Goal: Task Accomplishment & Management: Manage account settings

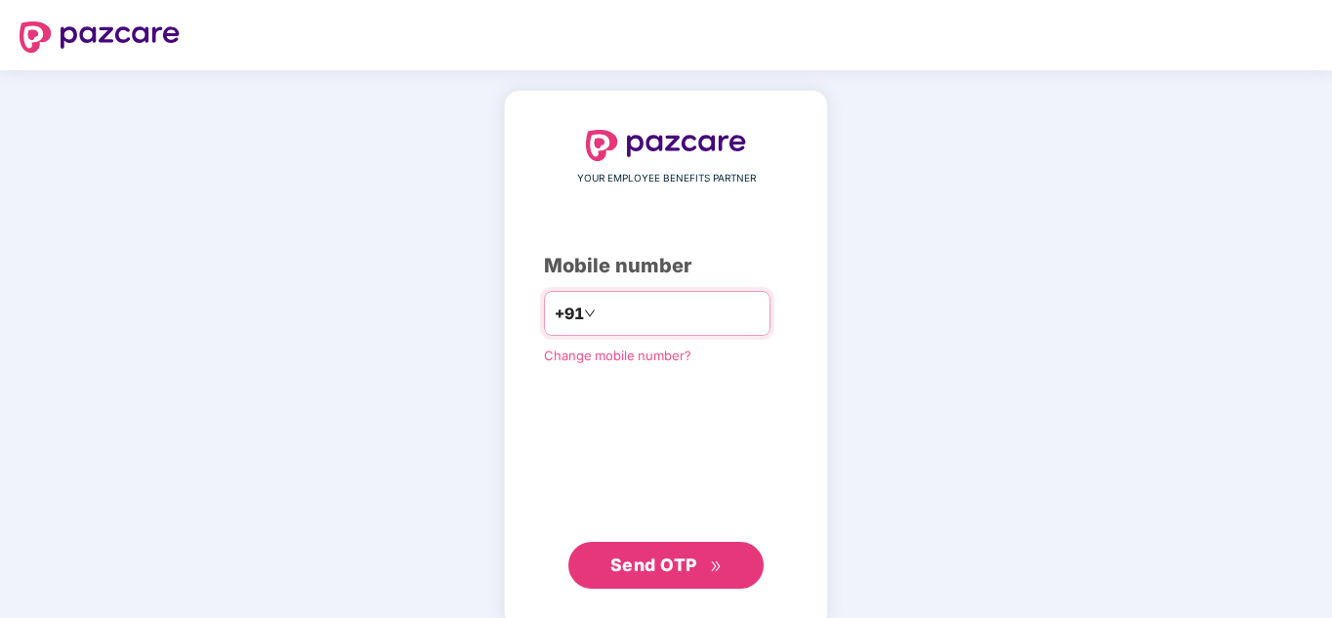
type input "**********"
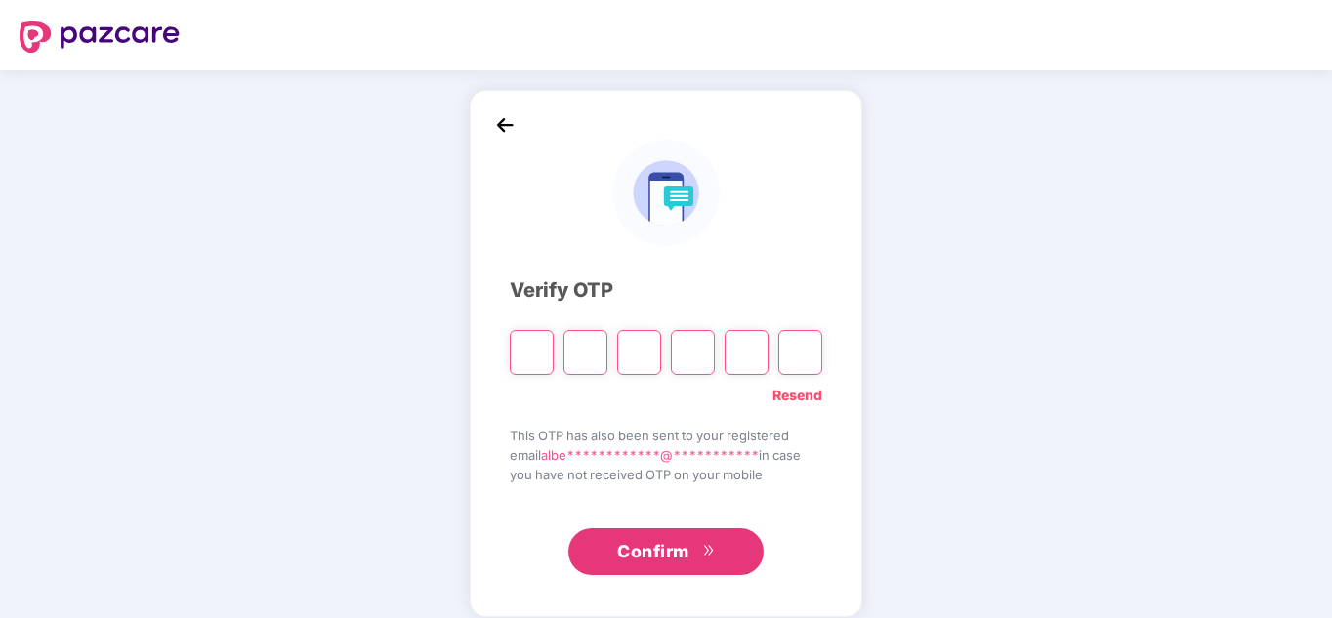
paste input "*"
type input "*"
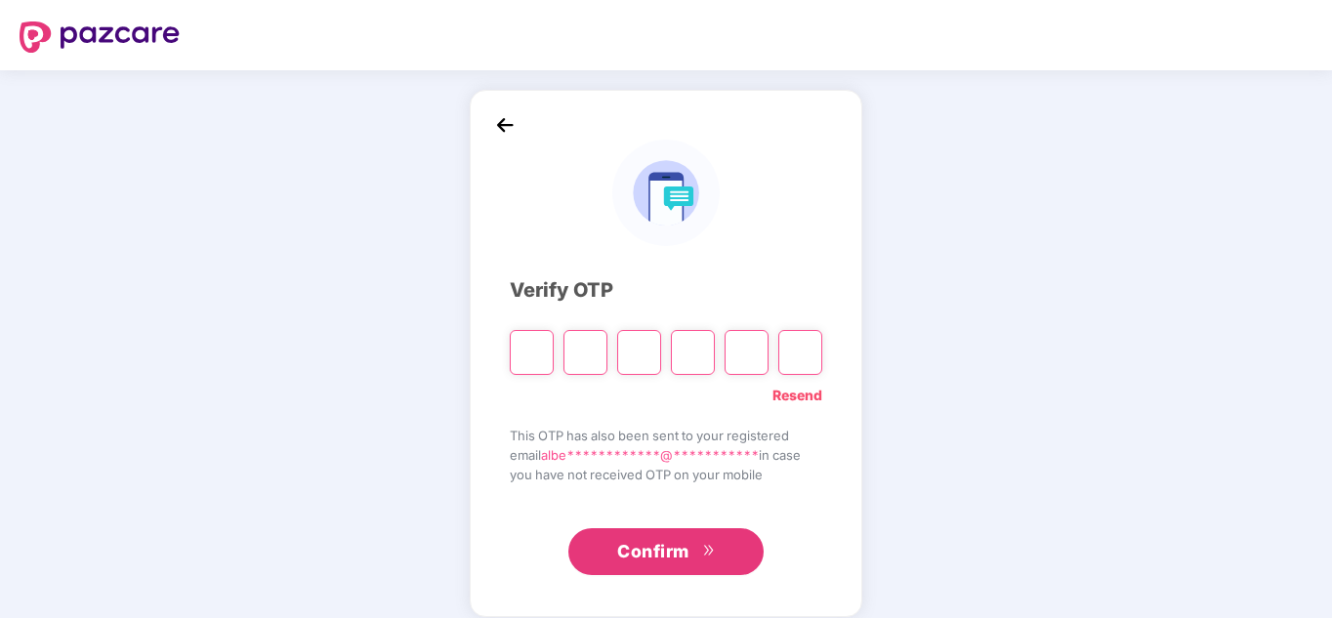
type input "*"
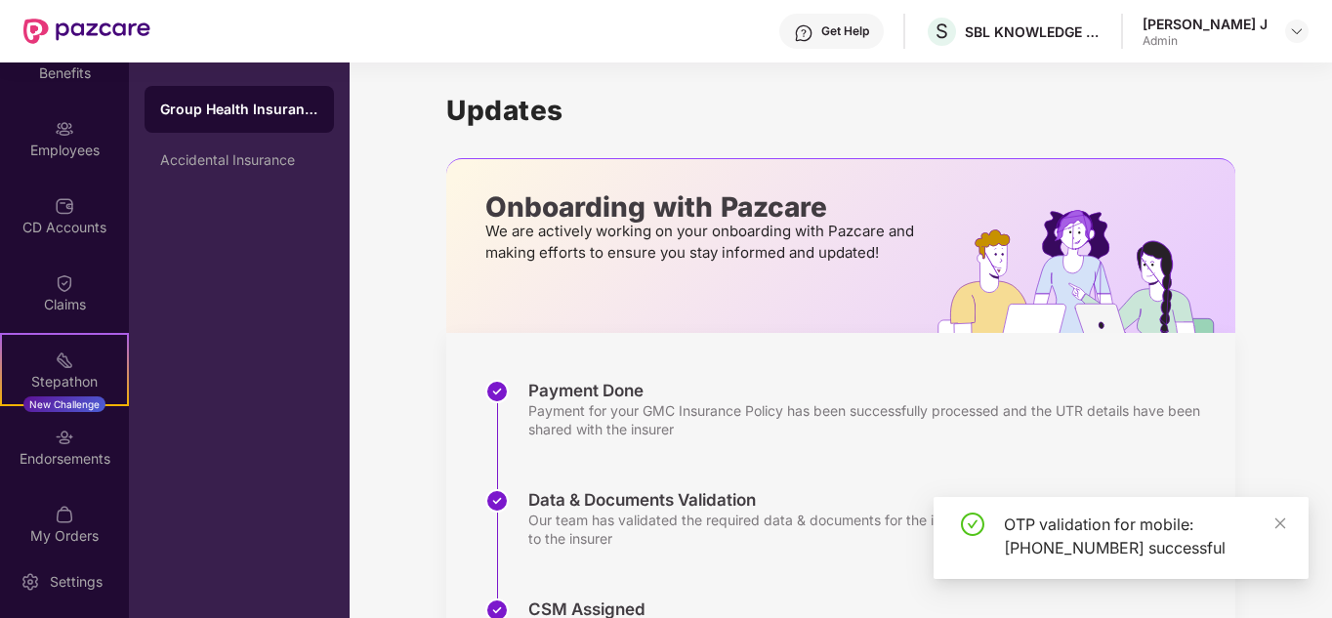
scroll to position [212, 0]
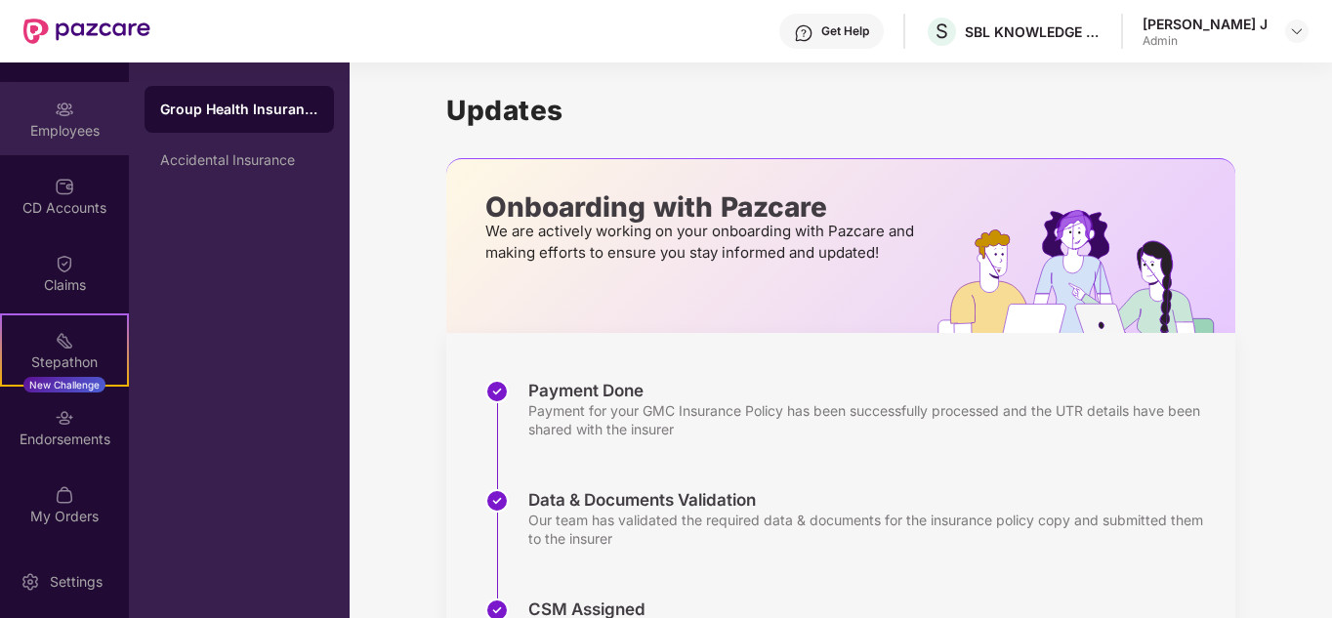
click at [102, 133] on div "Employees" at bounding box center [64, 131] width 129 height 20
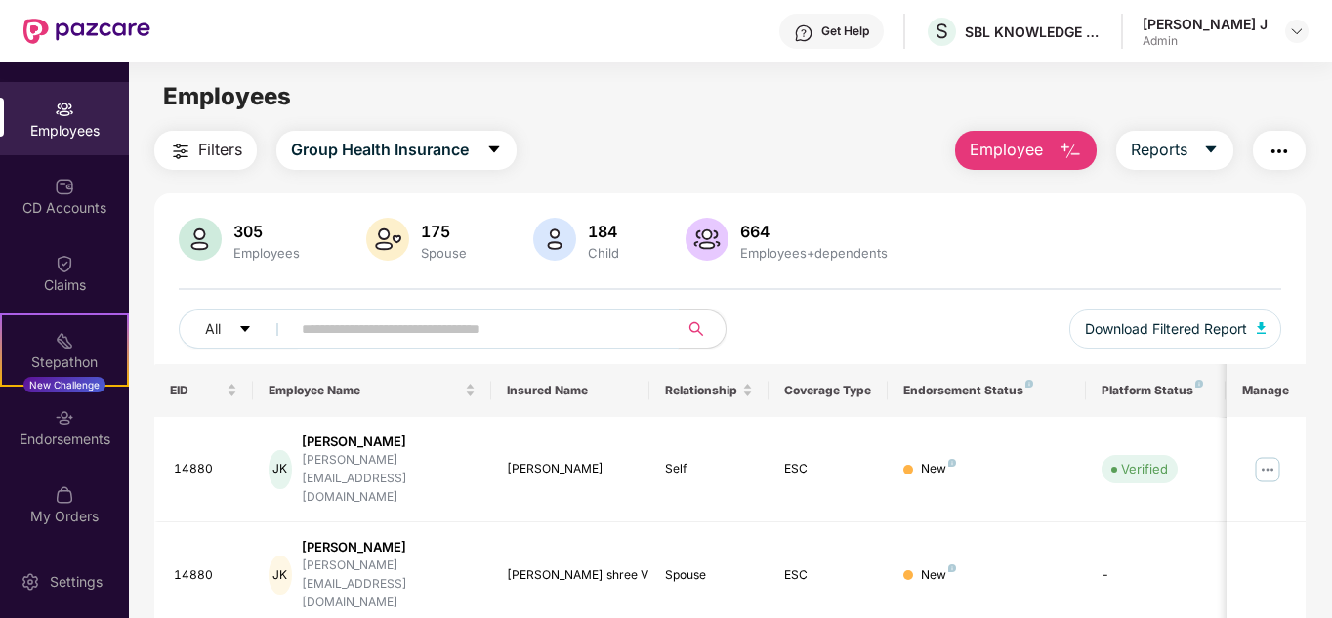
click at [462, 327] on input "text" at bounding box center [477, 328] width 350 height 29
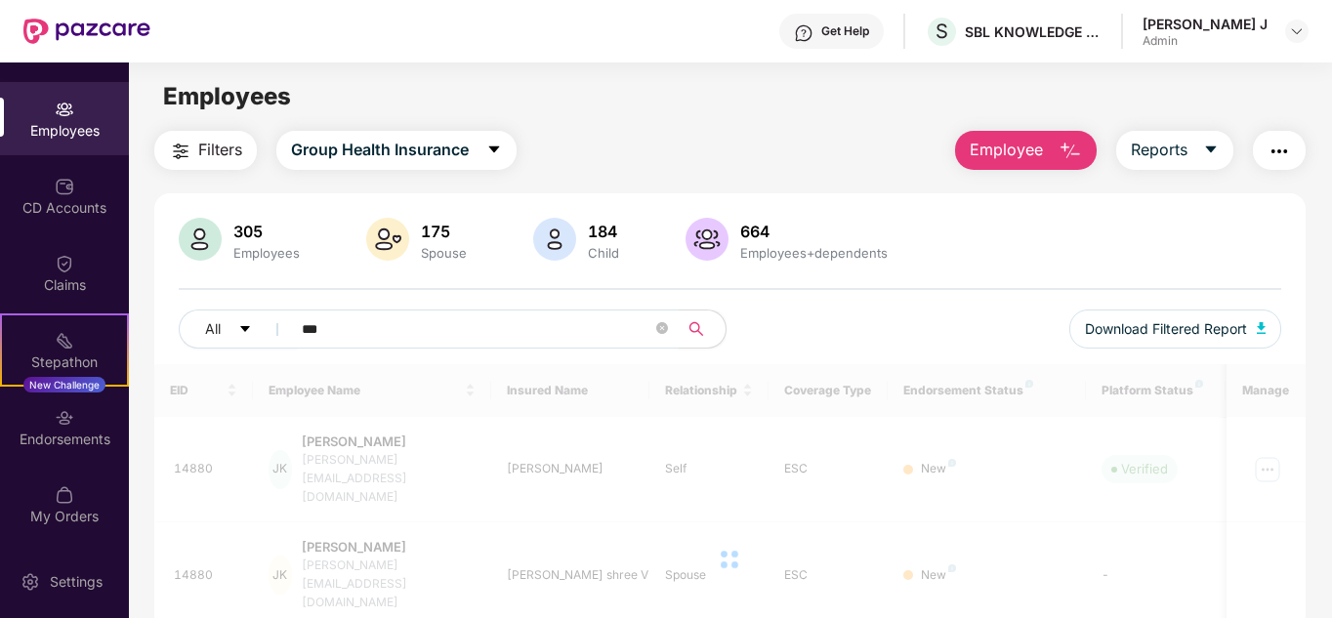
type input "***"
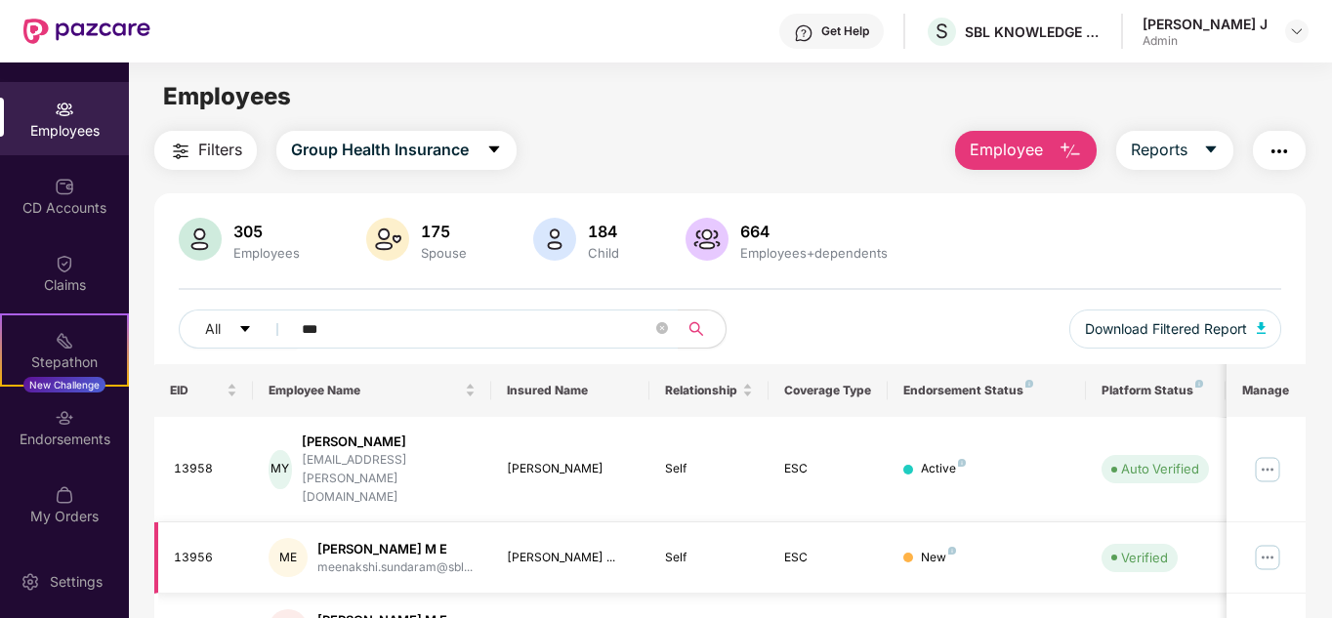
click at [1260, 542] on img at bounding box center [1266, 557] width 31 height 31
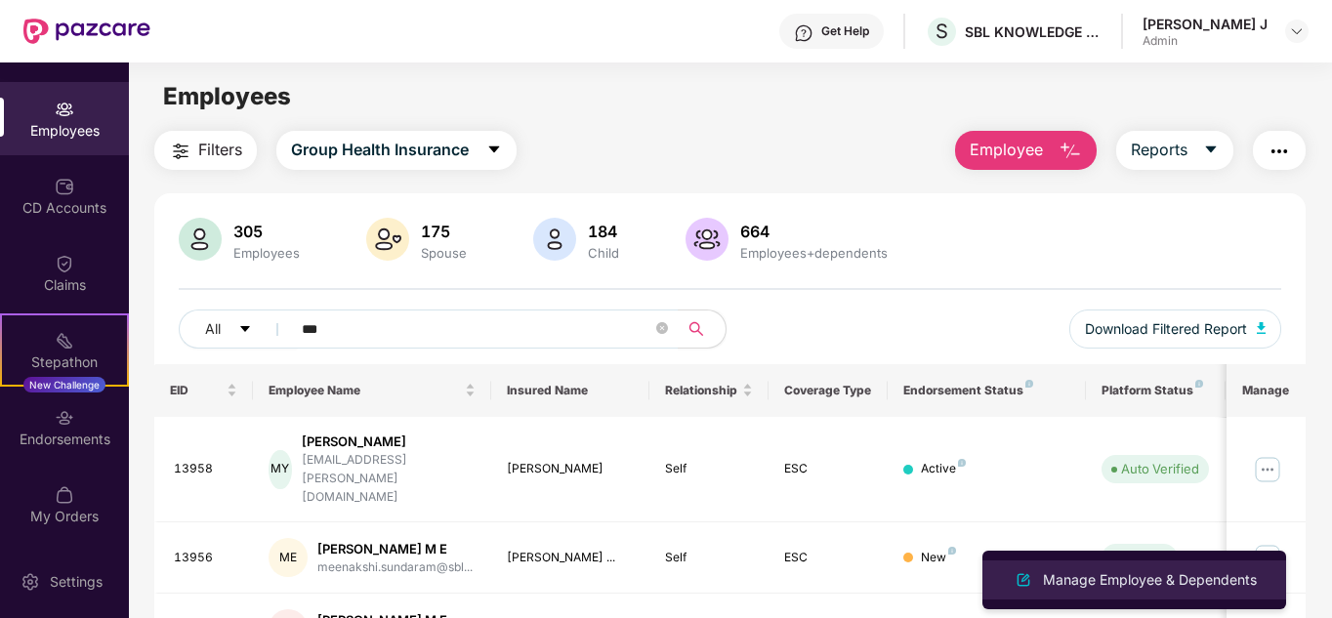
click at [1173, 569] on div "Manage Employee & Dependents" at bounding box center [1150, 579] width 222 height 21
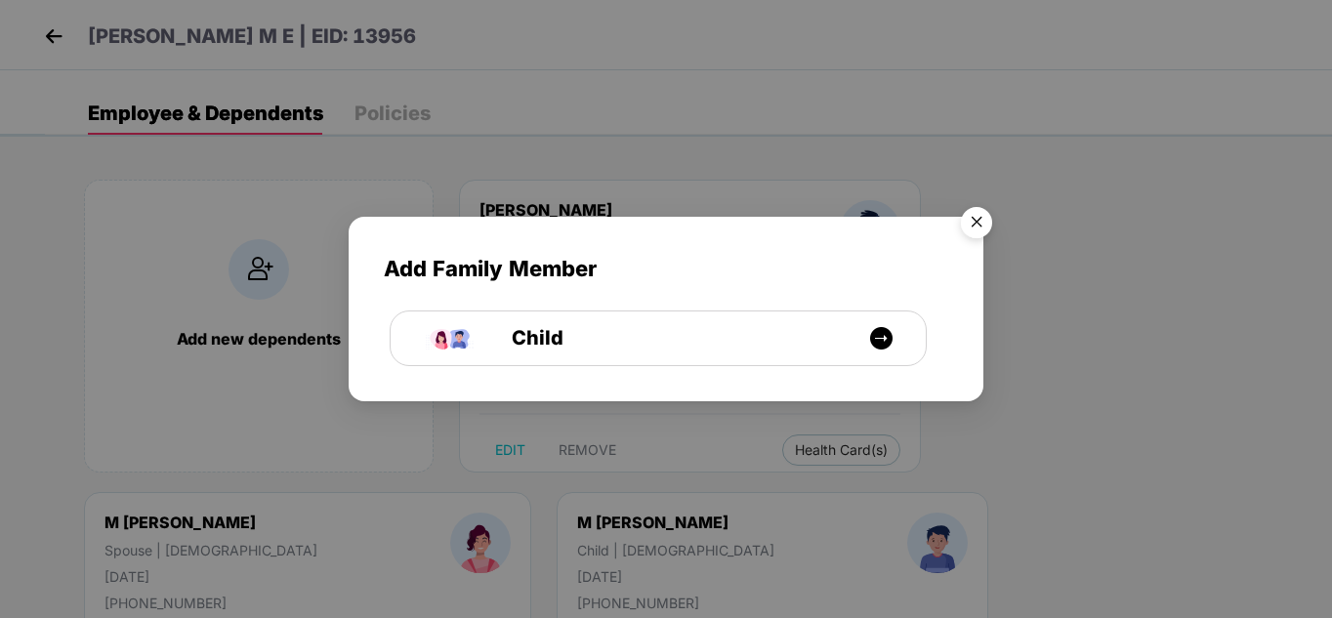
click at [970, 215] on img "Close" at bounding box center [976, 225] width 55 height 55
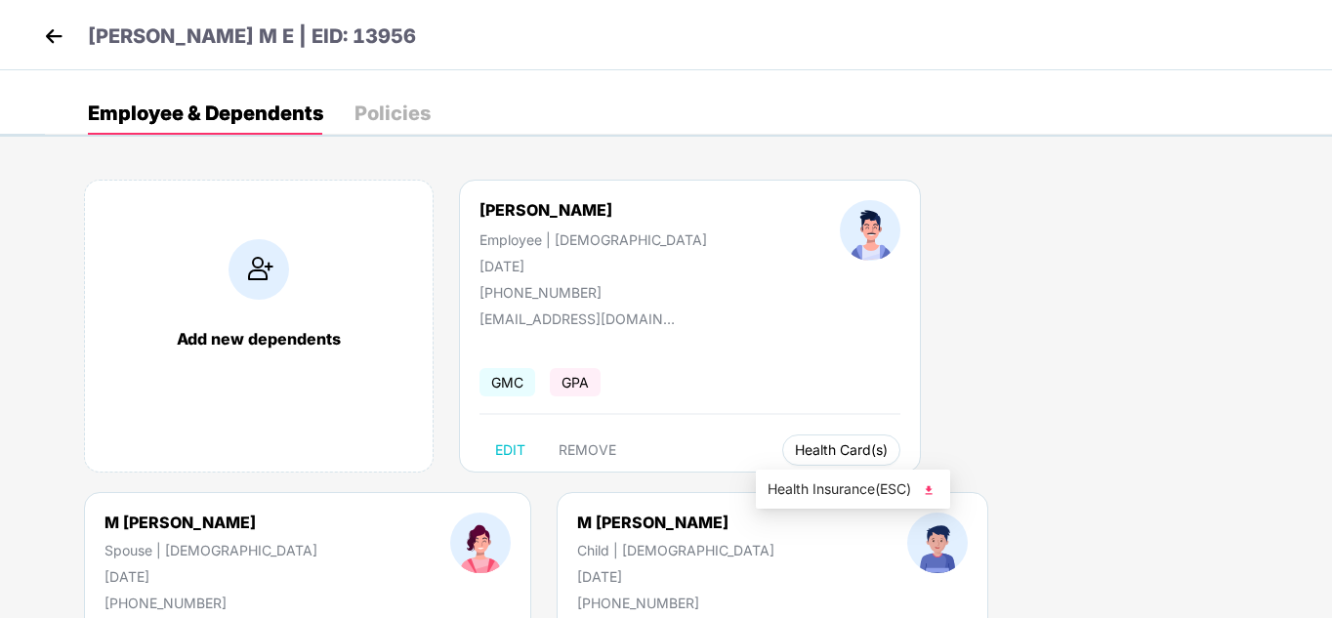
click at [813, 450] on span "Health Card(s)" at bounding box center [841, 450] width 93 height 10
click at [929, 493] on img at bounding box center [929, 490] width 20 height 20
click at [802, 455] on span "Health Card(s)" at bounding box center [841, 450] width 93 height 10
click at [923, 489] on img at bounding box center [929, 490] width 20 height 20
click at [384, 513] on div "M [PERSON_NAME] Spouse | [DEMOGRAPHIC_DATA] [DATE] [PHONE_NUMBER]" at bounding box center [211, 562] width 346 height 99
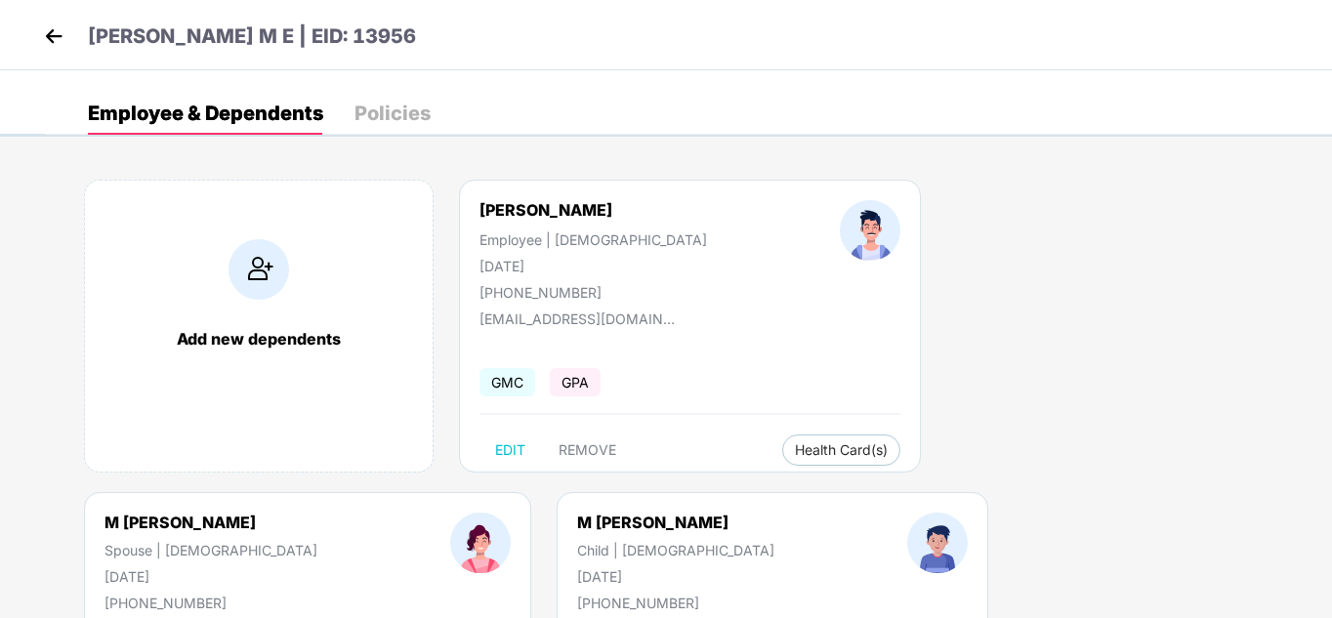
click at [48, 35] on img at bounding box center [53, 35] width 29 height 29
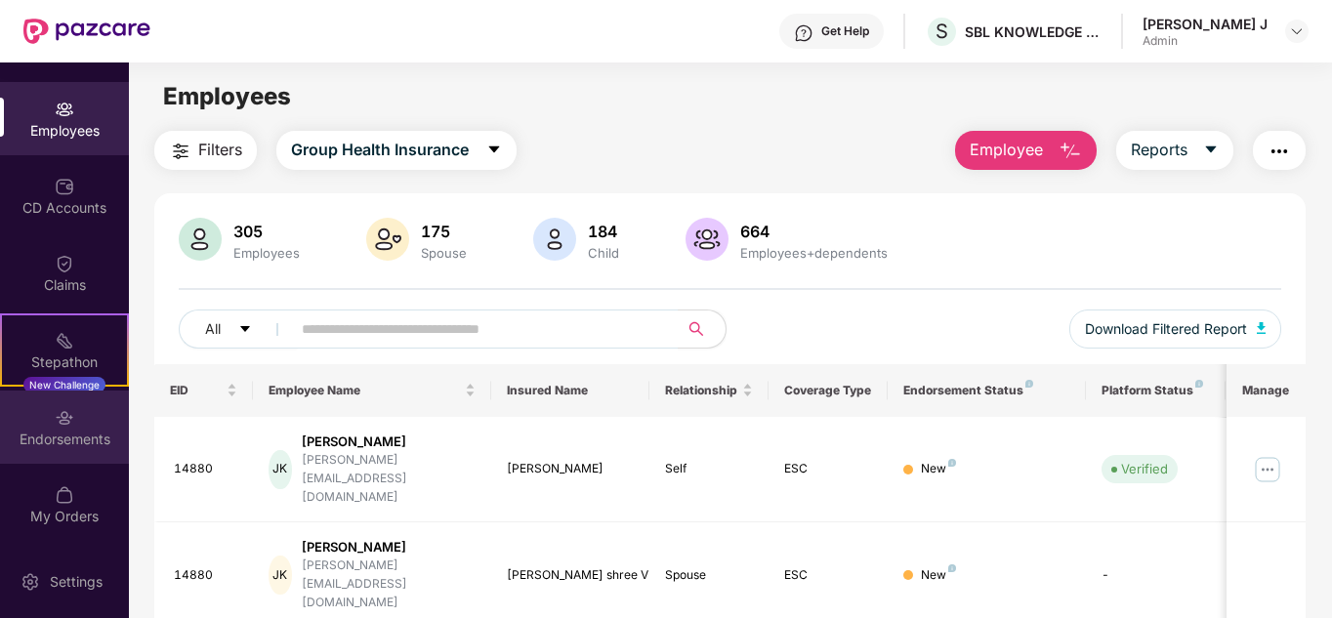
click at [90, 424] on div "Endorsements" at bounding box center [64, 426] width 129 height 73
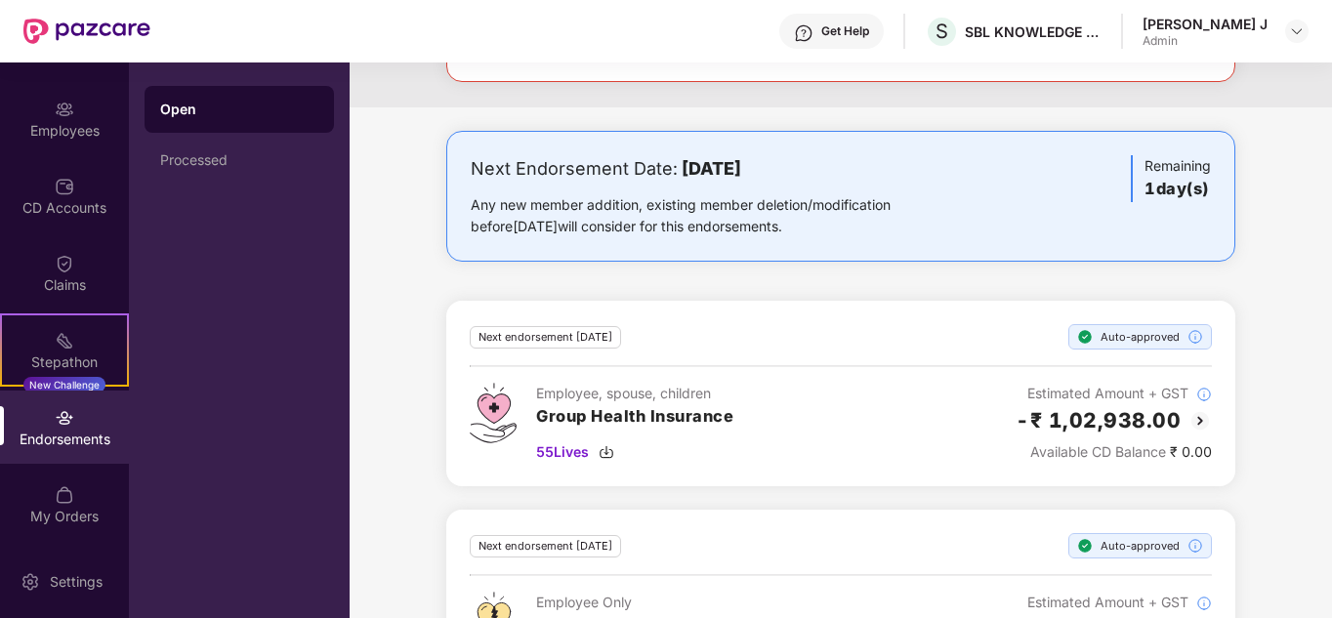
scroll to position [690, 0]
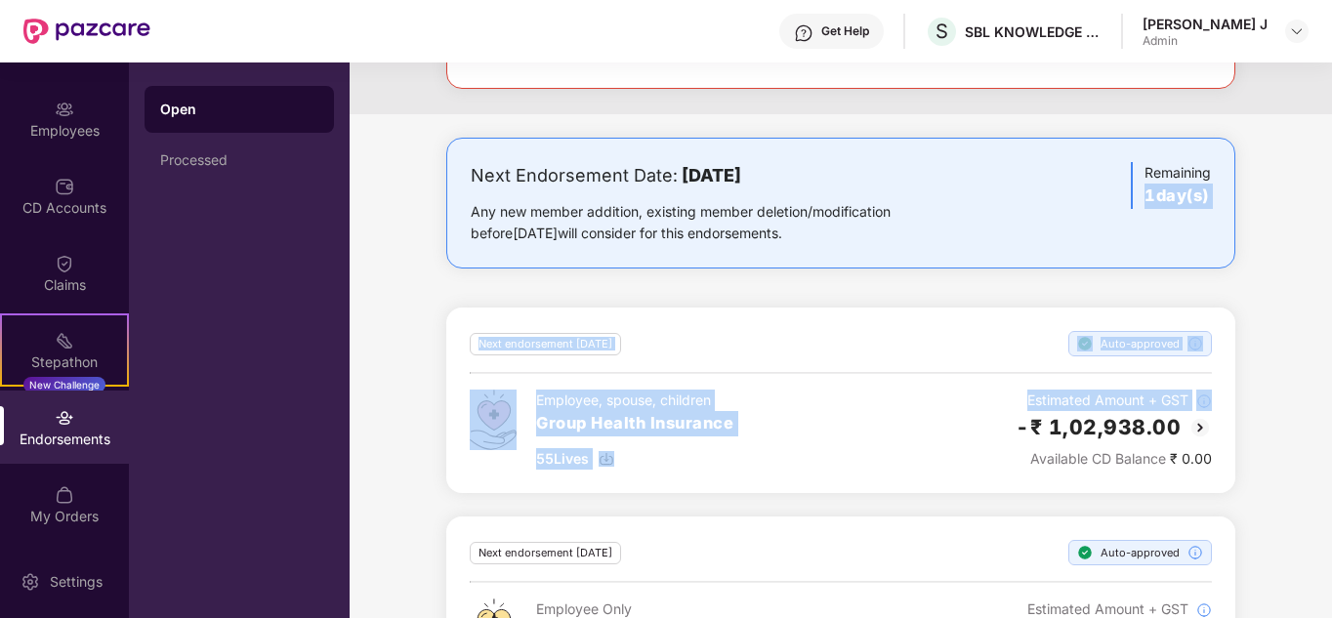
drag, startPoint x: 1329, startPoint y: 441, endPoint x: 1328, endPoint y: 148, distance: 292.9
click at [1328, 148] on div "Next Endorsement Date: [DATE] Any new member addition, existing member deletion…" at bounding box center [840, 432] width 982 height 588
click at [1300, 261] on div "Next Endorsement Date: [DATE] Any new member addition, existing member deletion…" at bounding box center [840, 432] width 982 height 588
